Goal: Navigation & Orientation: Find specific page/section

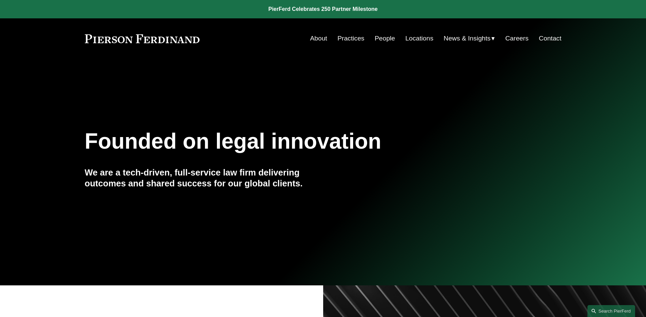
click at [386, 41] on link "People" at bounding box center [385, 38] width 20 height 13
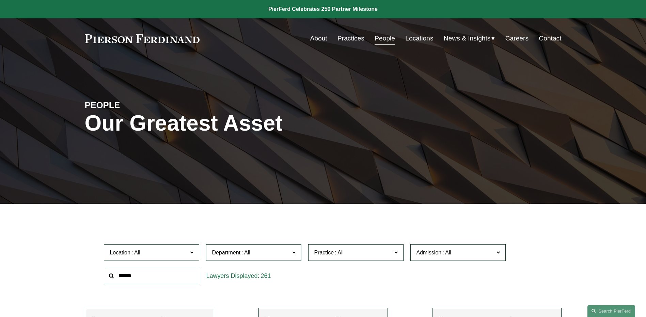
click at [0, 0] on span "News" at bounding box center [0, 0] width 0 height 0
